Goal: Find specific fact: Find specific page/section

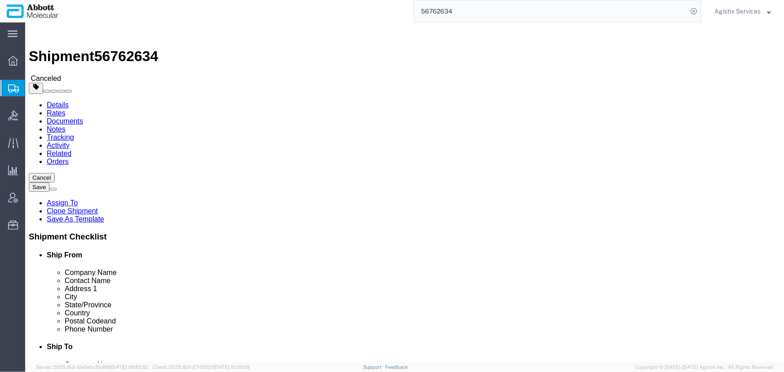
scroll to position [602, 0]
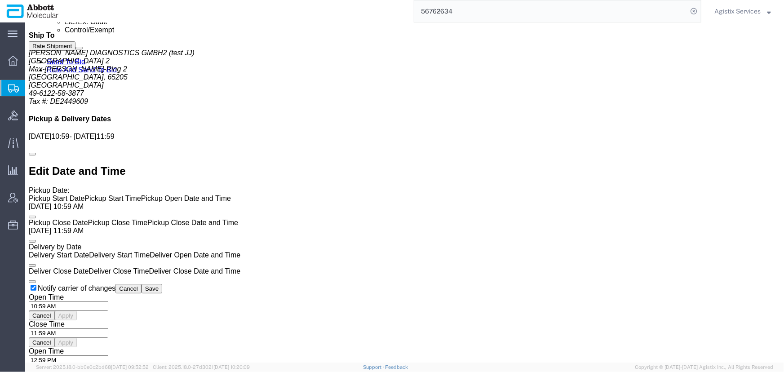
click at [488, 13] on input "56762634" at bounding box center [550, 11] width 273 height 22
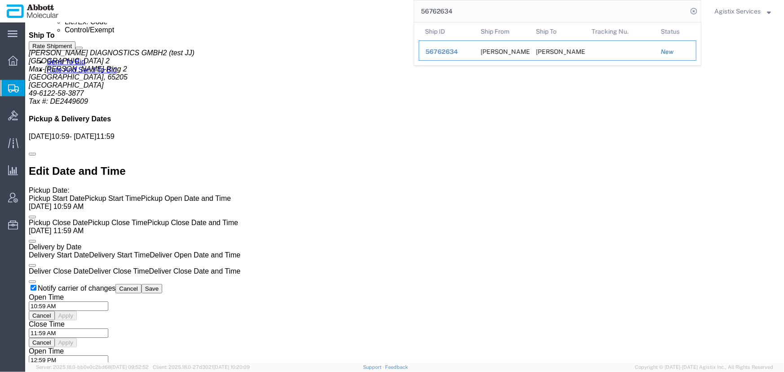
click at [442, 52] on span "56762634" at bounding box center [441, 51] width 32 height 7
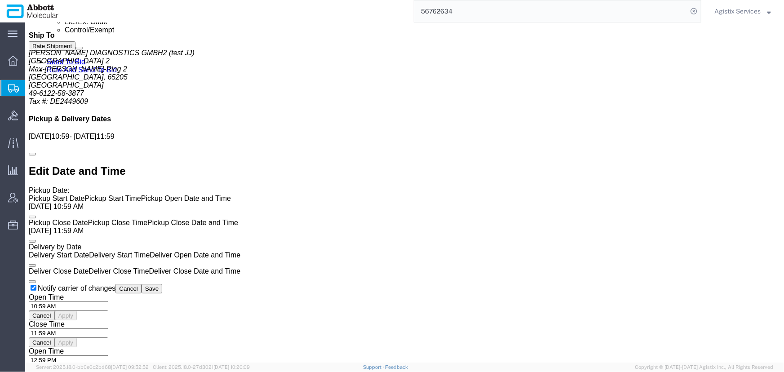
click button "Cancel"
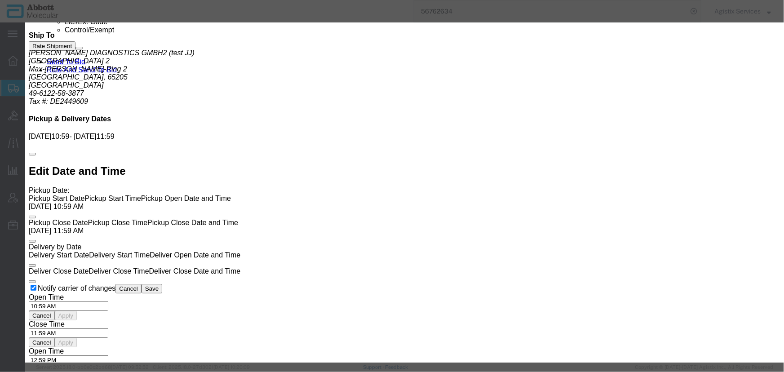
click button "No"
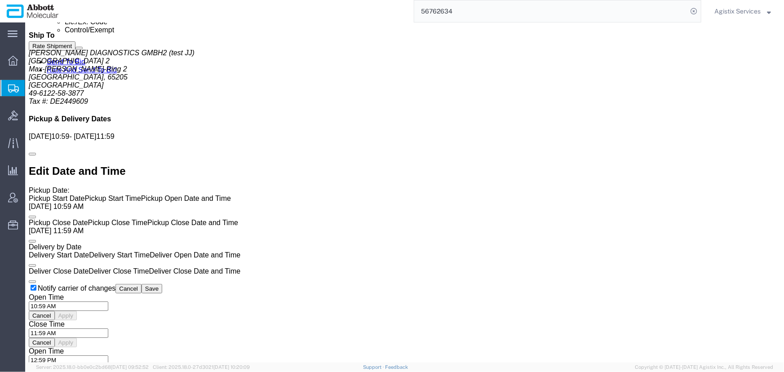
click at [731, 13] on span "Agistix Services" at bounding box center [737, 11] width 46 height 10
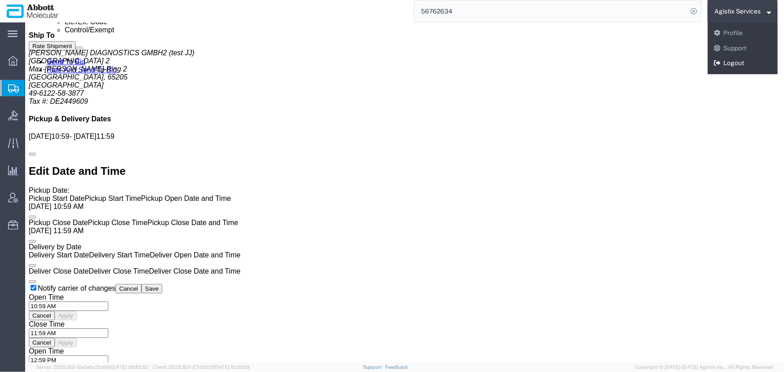
click at [732, 62] on link "Logout" at bounding box center [742, 63] width 70 height 15
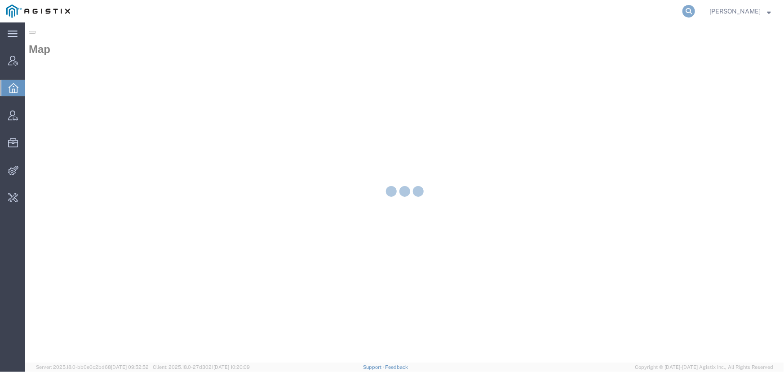
click at [688, 10] on icon at bounding box center [688, 11] width 13 height 13
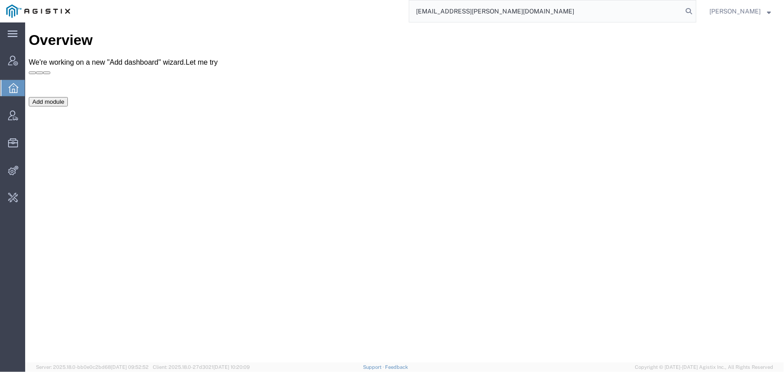
type input "offline@abbott.com"
